Goal: Transaction & Acquisition: Book appointment/travel/reservation

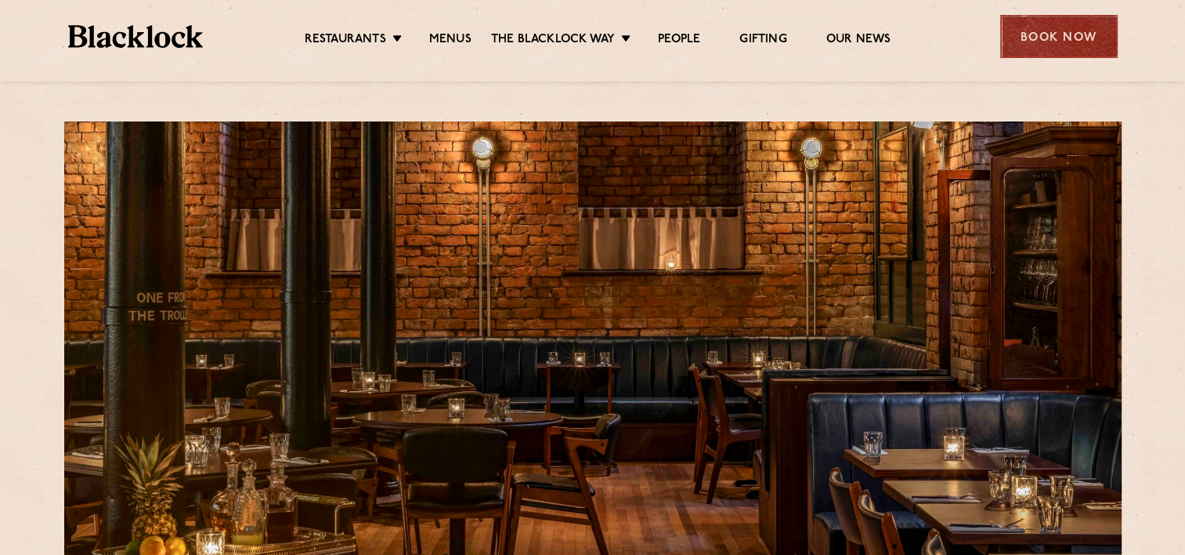
click at [1049, 24] on div "Book Now" at bounding box center [1059, 36] width 118 height 43
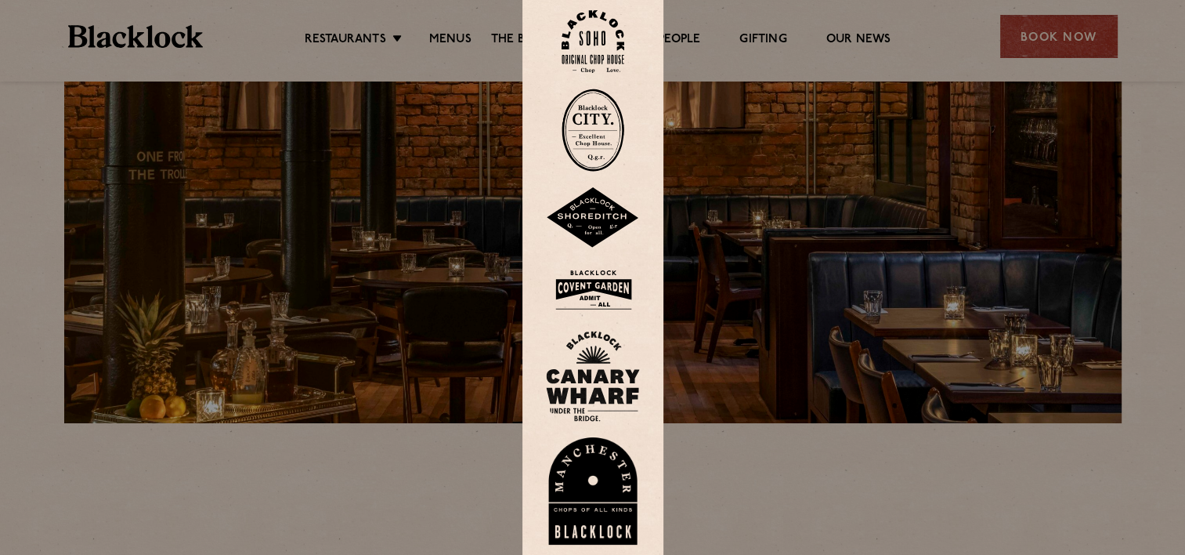
scroll to position [157, 0]
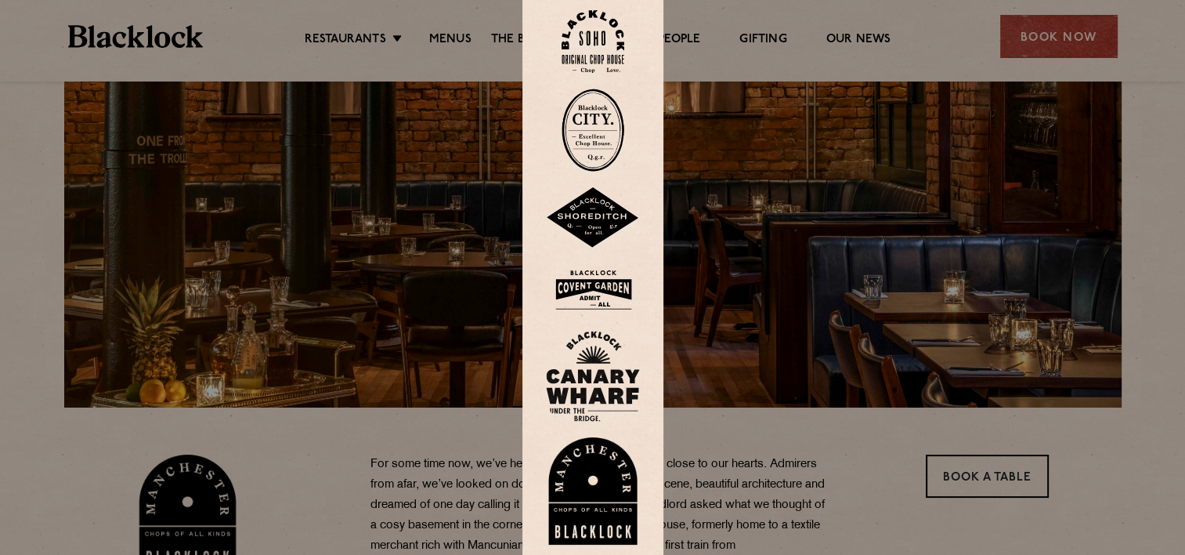
click at [599, 467] on img at bounding box center [593, 491] width 94 height 108
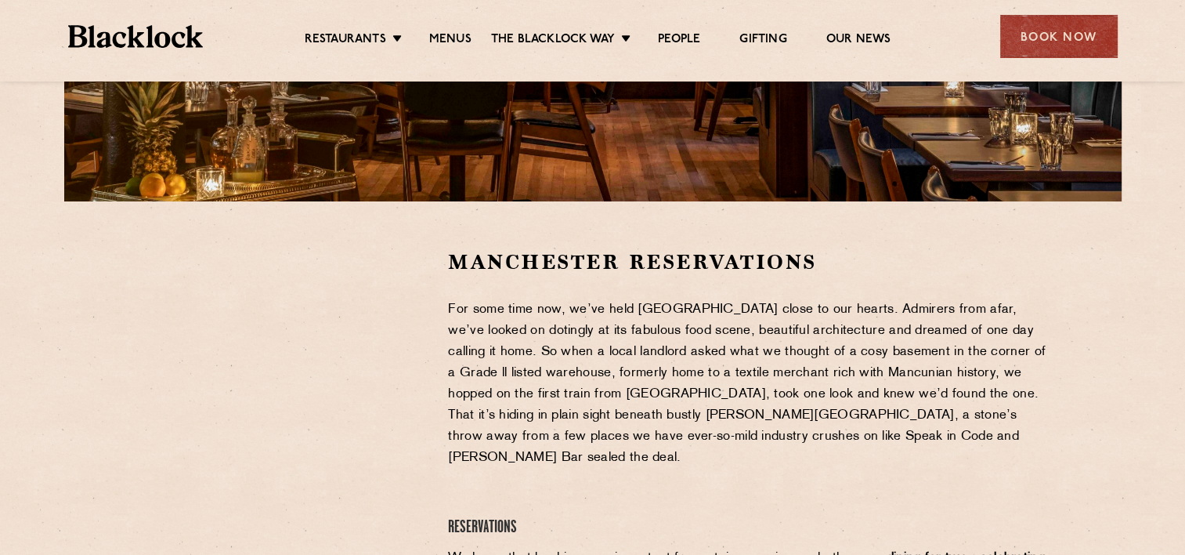
scroll to position [392, 0]
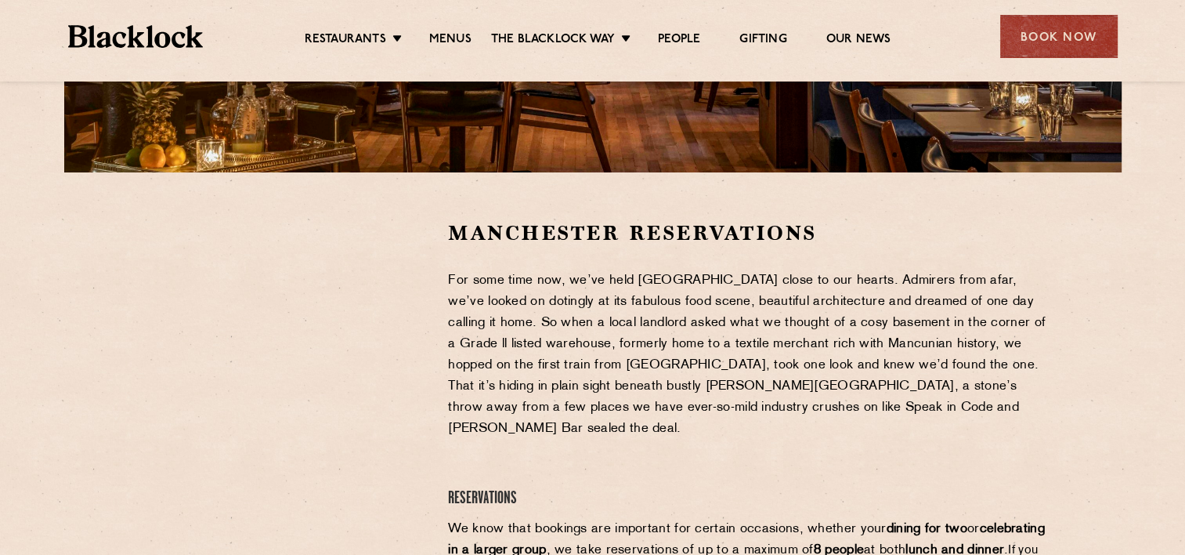
click at [481, 277] on p "For some time now, we’ve held [GEOGRAPHIC_DATA] close to our hearts. Admirers f…" at bounding box center [748, 354] width 601 height 169
drag, startPoint x: 699, startPoint y: 370, endPoint x: 617, endPoint y: 367, distance: 81.5
click at [698, 370] on p "For some time now, we’ve held [GEOGRAPHIC_DATA] close to our hearts. Admirers f…" at bounding box center [748, 354] width 601 height 169
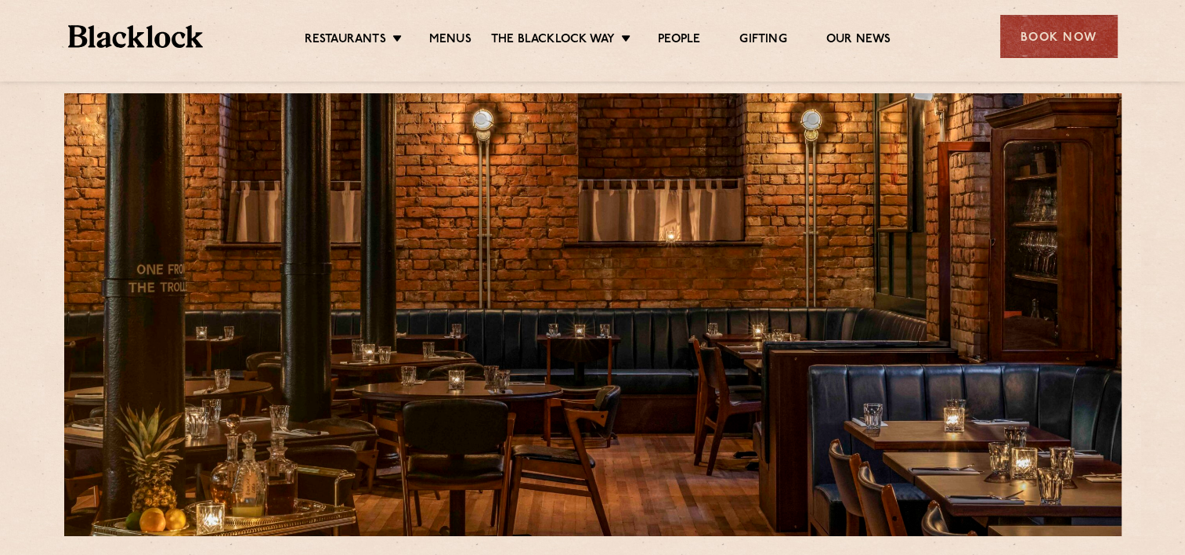
scroll to position [0, 0]
